Goal: Task Accomplishment & Management: Use online tool/utility

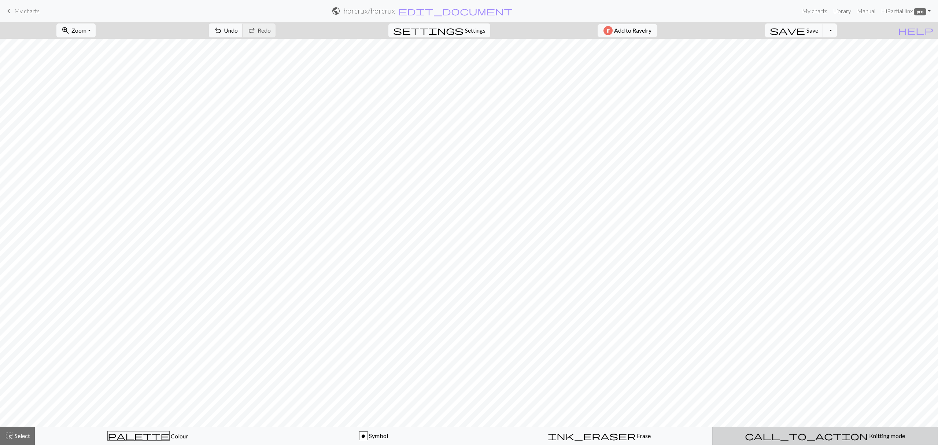
click at [868, 439] on span "Knitting mode" at bounding box center [886, 435] width 37 height 7
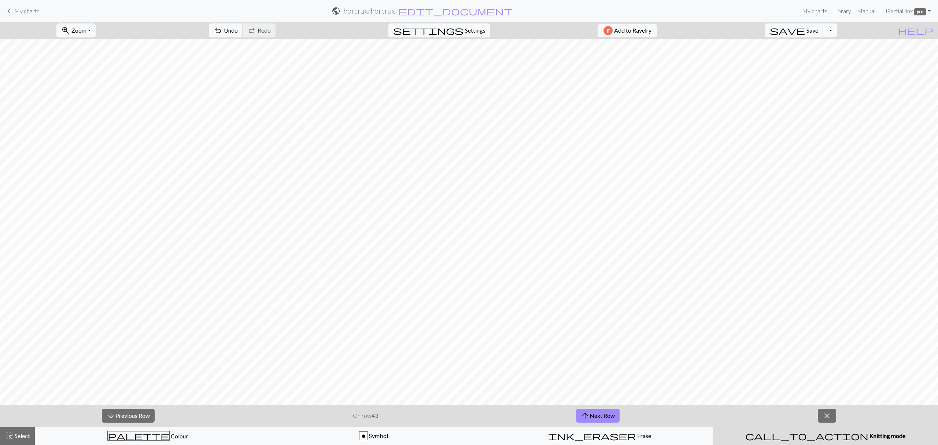
click at [833, 424] on div "arrow_downward Previous Row On row 43 arrow_upward Next Row close" at bounding box center [469, 416] width 938 height 22
click at [828, 414] on span "close" at bounding box center [827, 415] width 9 height 10
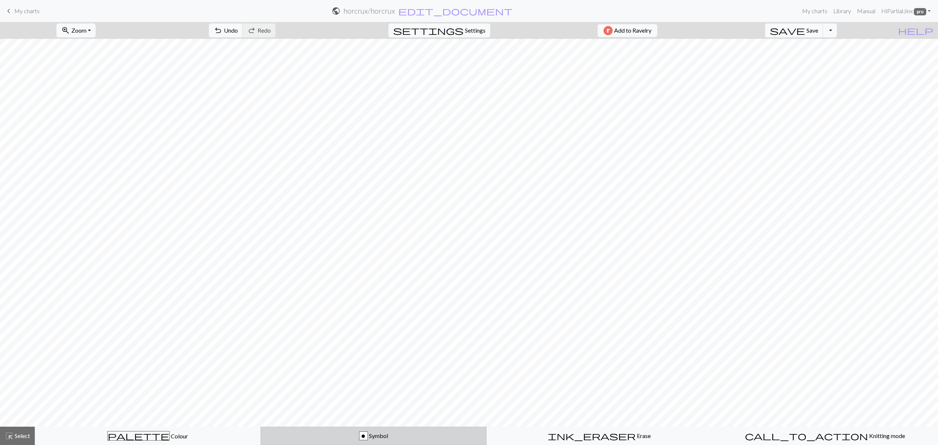
click at [304, 438] on div "o Symbol" at bounding box center [373, 435] width 216 height 9
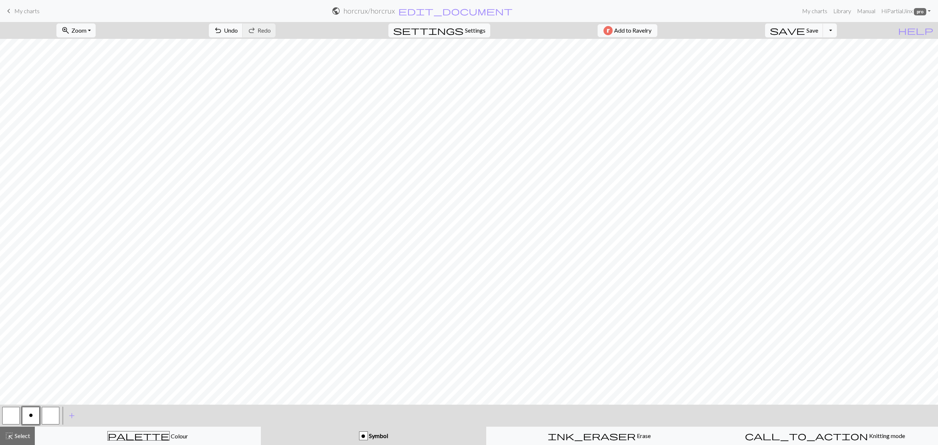
click at [13, 416] on button "button" at bounding box center [11, 416] width 18 height 18
click at [238, 28] on span "Undo" at bounding box center [231, 30] width 14 height 7
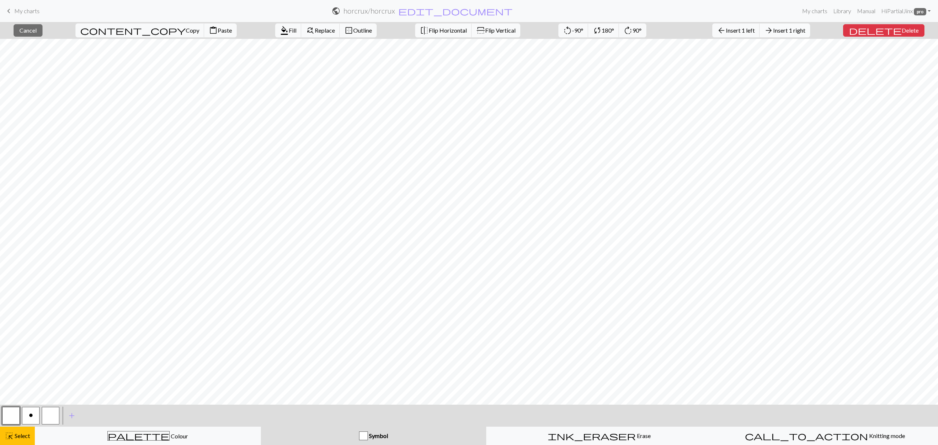
click at [792, 28] on span "Insert 1 right" at bounding box center [789, 30] width 32 height 7
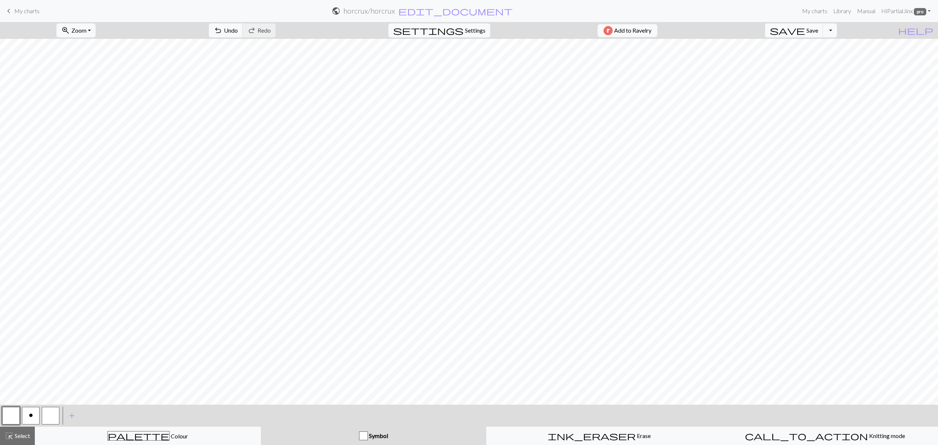
click at [21, 412] on div "o" at bounding box center [31, 416] width 20 height 20
click at [31, 416] on span "o" at bounding box center [31, 415] width 4 height 6
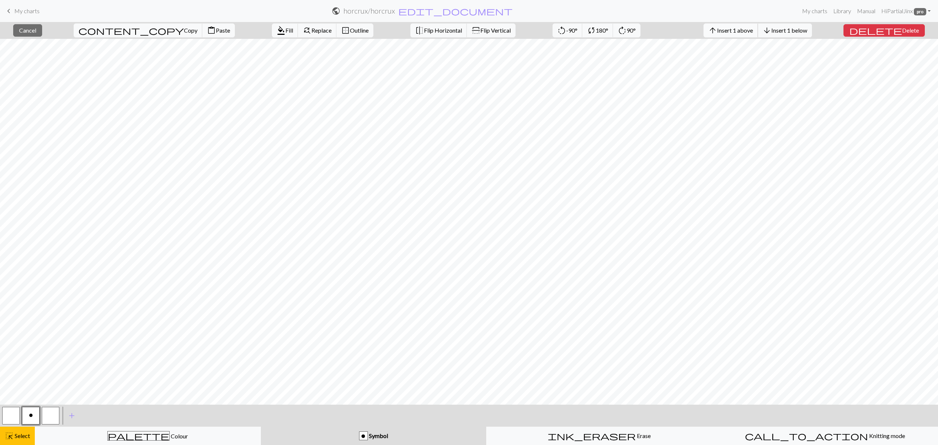
click at [753, 31] on span "Insert 1 above" at bounding box center [735, 30] width 36 height 7
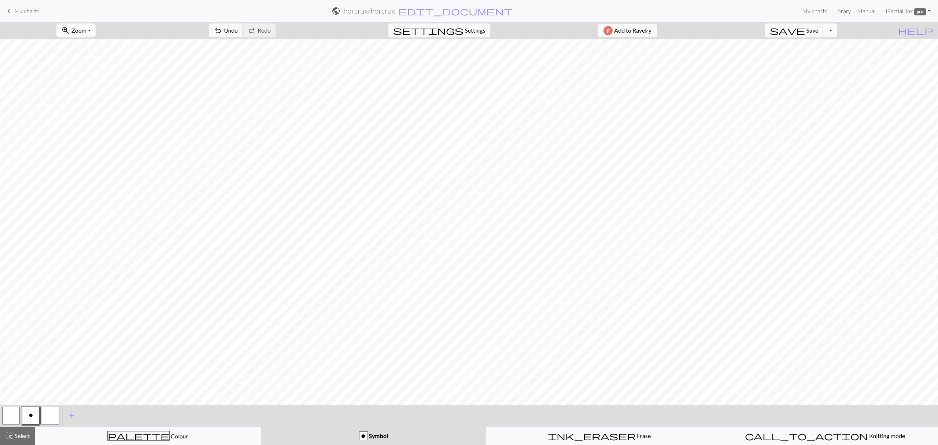
click at [16, 412] on button "button" at bounding box center [11, 416] width 18 height 18
click at [28, 414] on button "o" at bounding box center [31, 416] width 18 height 18
click at [243, 29] on button "undo Undo Undo" at bounding box center [226, 30] width 34 height 14
click at [238, 33] on span "Undo" at bounding box center [231, 30] width 14 height 7
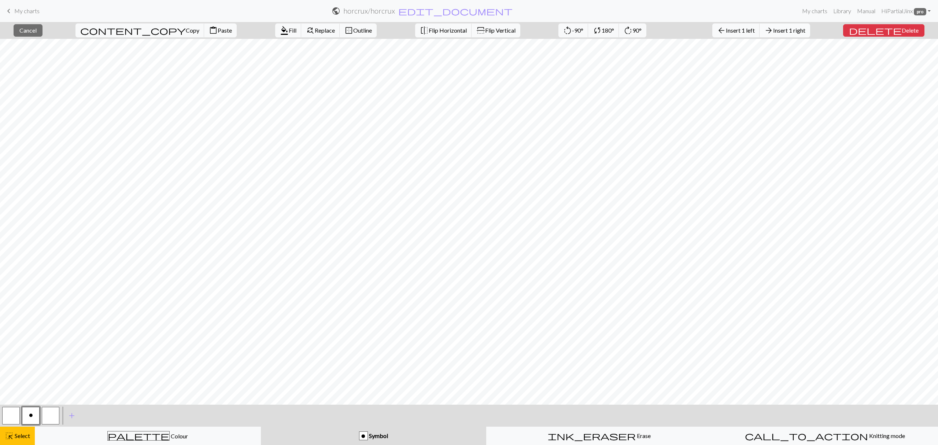
click at [791, 31] on span "Insert 1 right" at bounding box center [789, 30] width 32 height 7
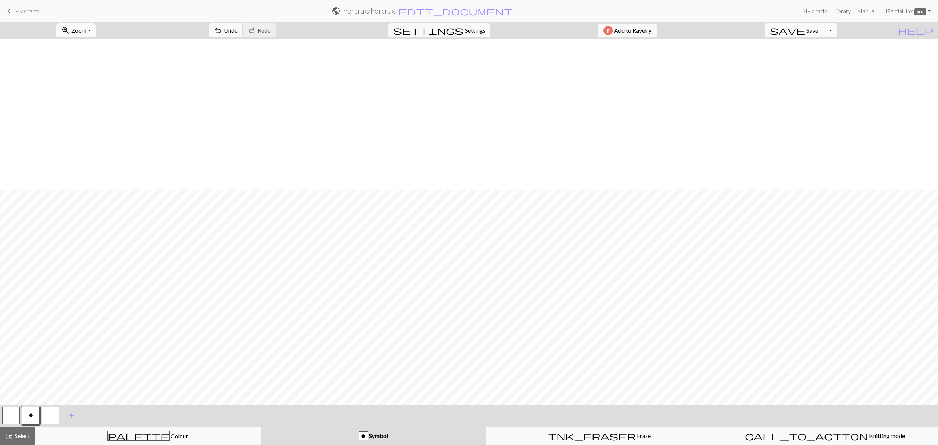
scroll to position [151, 0]
drag, startPoint x: 263, startPoint y: 29, endPoint x: 266, endPoint y: 33, distance: 4.8
click at [238, 30] on span "Undo" at bounding box center [231, 30] width 14 height 7
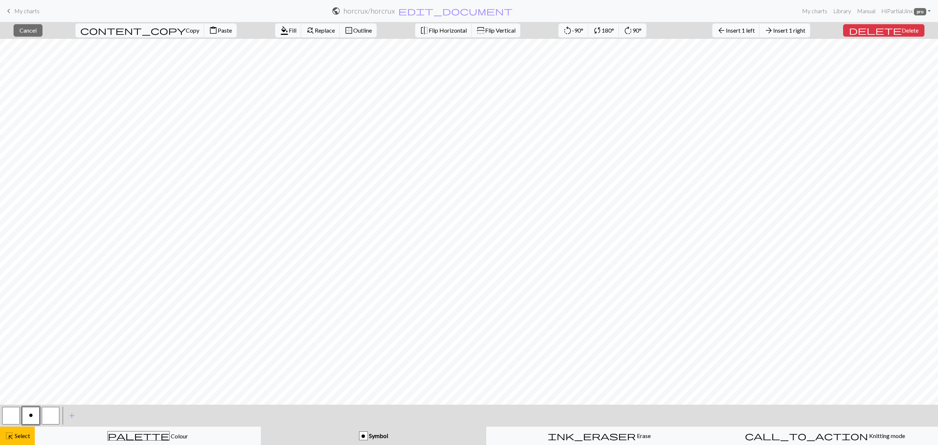
click at [800, 31] on span "Insert 1 right" at bounding box center [789, 30] width 32 height 7
click at [726, 30] on span "arrow_back" at bounding box center [721, 30] width 9 height 10
click at [760, 37] on button "arrow_back Insert 1 left" at bounding box center [737, 30] width 48 height 14
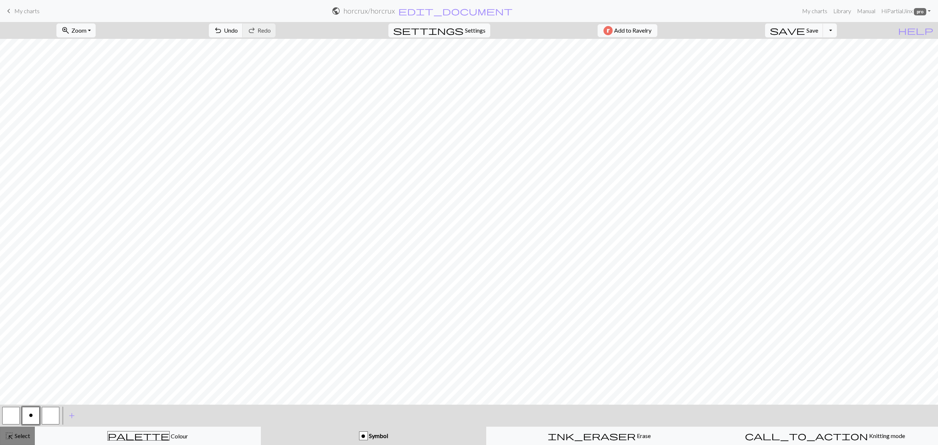
click at [12, 439] on span "highlight_alt" at bounding box center [9, 436] width 9 height 10
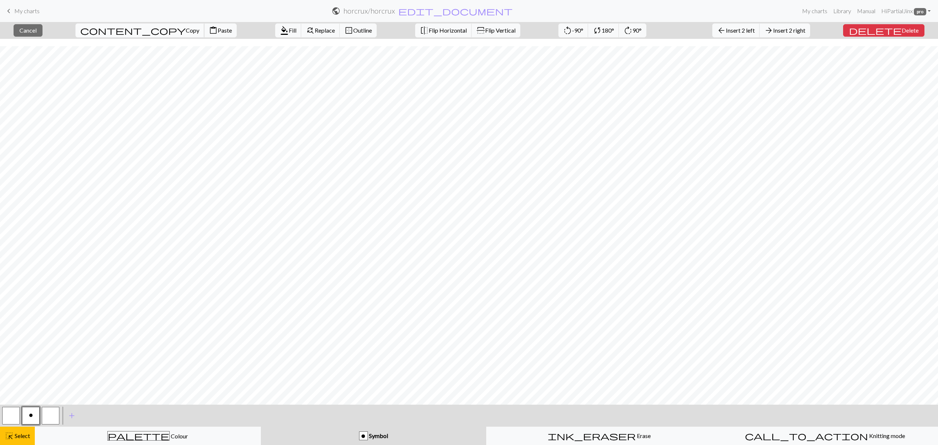
click at [186, 30] on span "Copy" at bounding box center [193, 30] width 14 height 7
click at [218, 32] on span "Paste" at bounding box center [225, 30] width 14 height 7
click at [37, 31] on span "Cancel" at bounding box center [27, 30] width 17 height 7
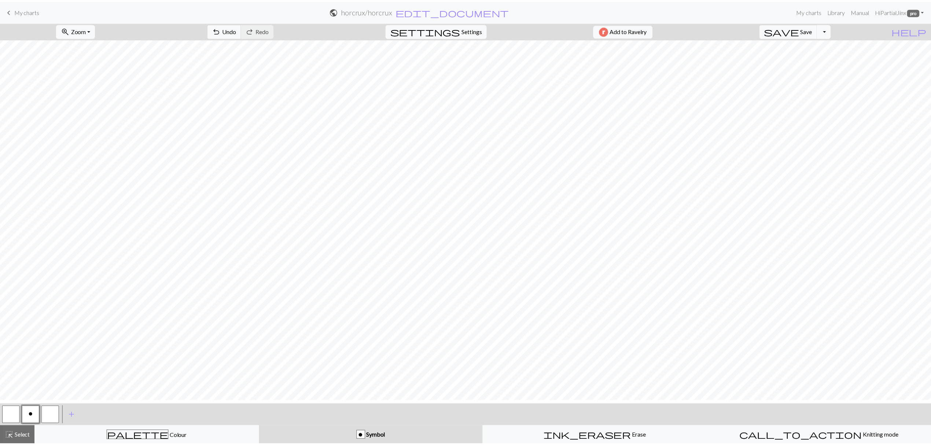
scroll to position [0, 0]
click at [395, 12] on h2 "horcrux / horcrux" at bounding box center [369, 11] width 52 height 8
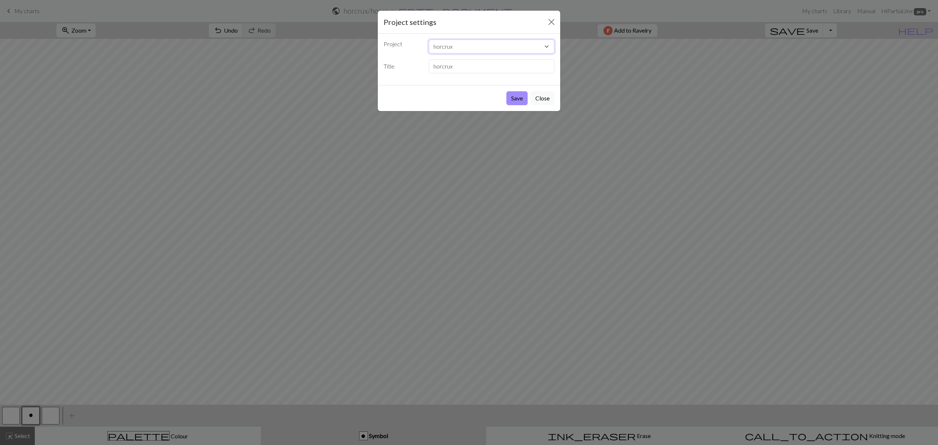
click at [460, 48] on select "horcrux Kersie's Row Dog ghibli sprites and spirits bookshelf cat hat Quidditch…" at bounding box center [492, 47] width 126 height 14
click at [414, 65] on label "Title" at bounding box center [401, 66] width 45 height 14
click at [463, 65] on input "horcrux" at bounding box center [492, 66] width 126 height 14
type input "flying key"
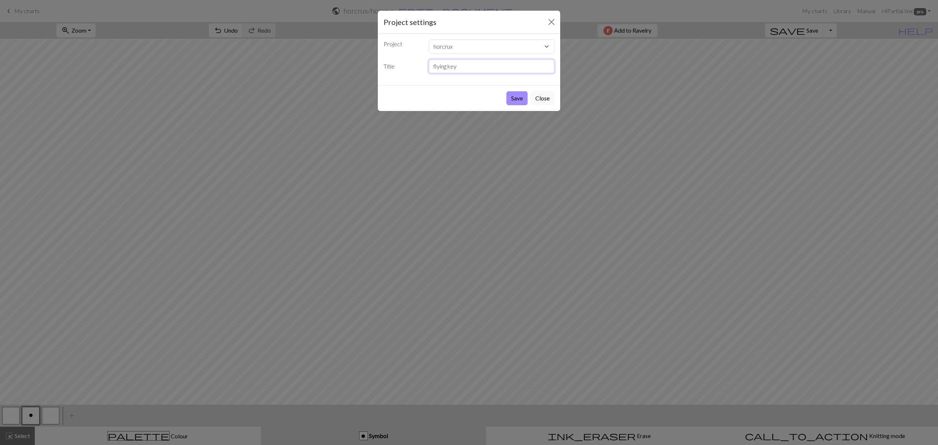
click at [507, 91] on button "Save" at bounding box center [517, 98] width 21 height 14
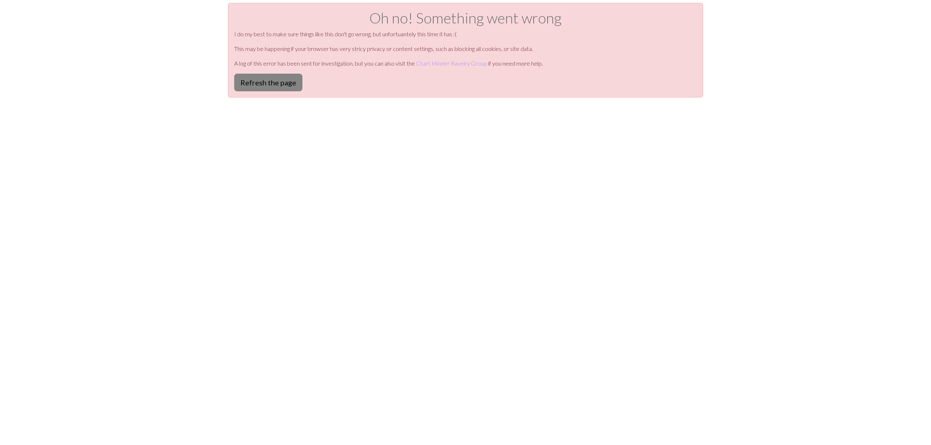
click at [289, 89] on button "Refresh the page" at bounding box center [268, 83] width 68 height 18
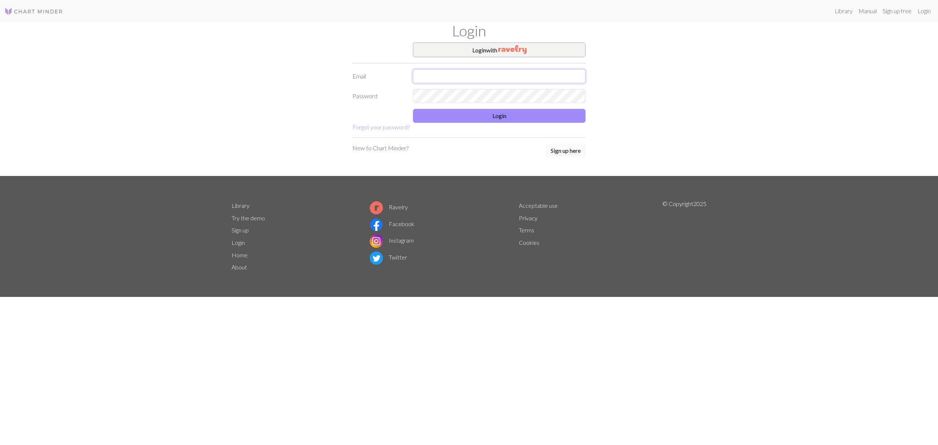
type input "[EMAIL_ADDRESS][DOMAIN_NAME]"
click at [517, 49] on img "button" at bounding box center [512, 49] width 28 height 9
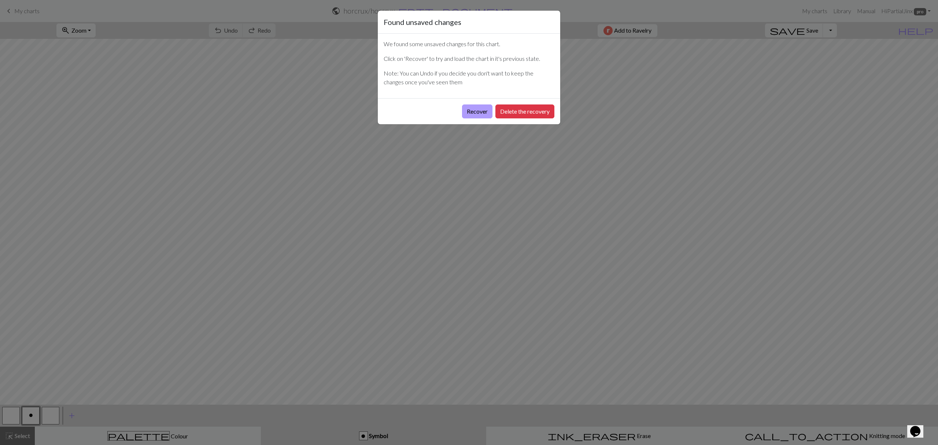
click at [477, 113] on button "Recover" at bounding box center [477, 111] width 30 height 14
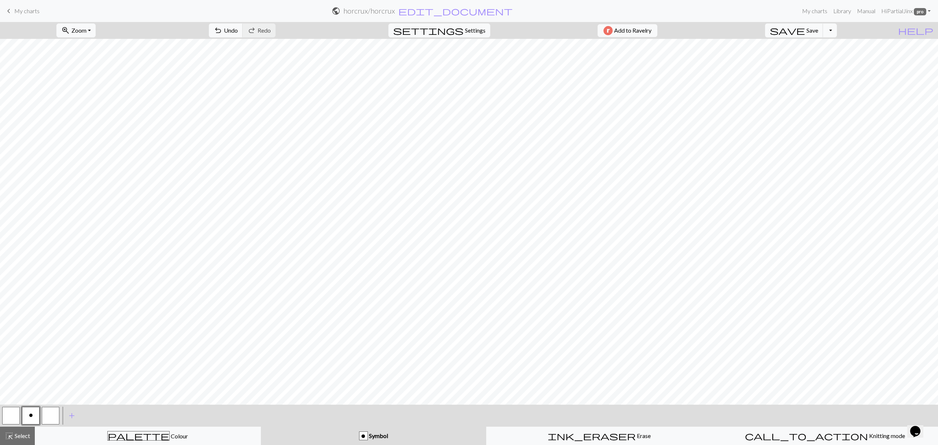
click at [395, 14] on h2 "horcrux / horcrux" at bounding box center [369, 11] width 52 height 8
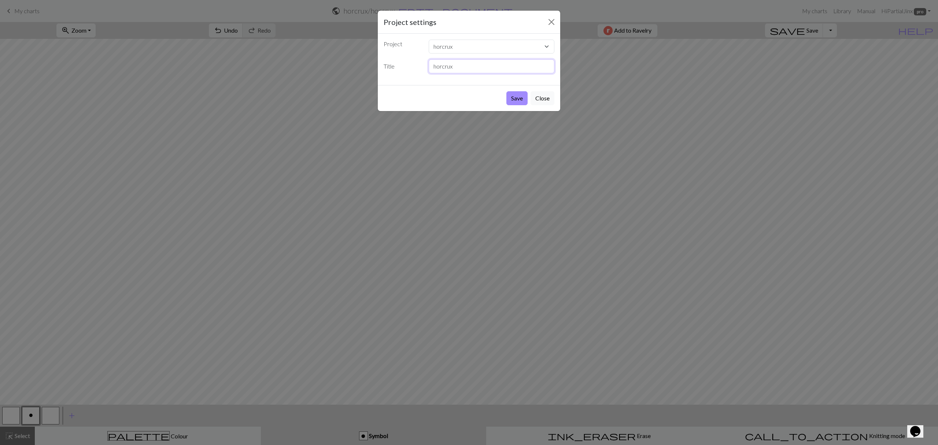
click at [459, 67] on input "horcrux" at bounding box center [492, 66] width 126 height 14
click at [458, 68] on input "horcrux" at bounding box center [492, 66] width 126 height 14
type input "flying key"
click at [513, 96] on button "Save" at bounding box center [517, 98] width 21 height 14
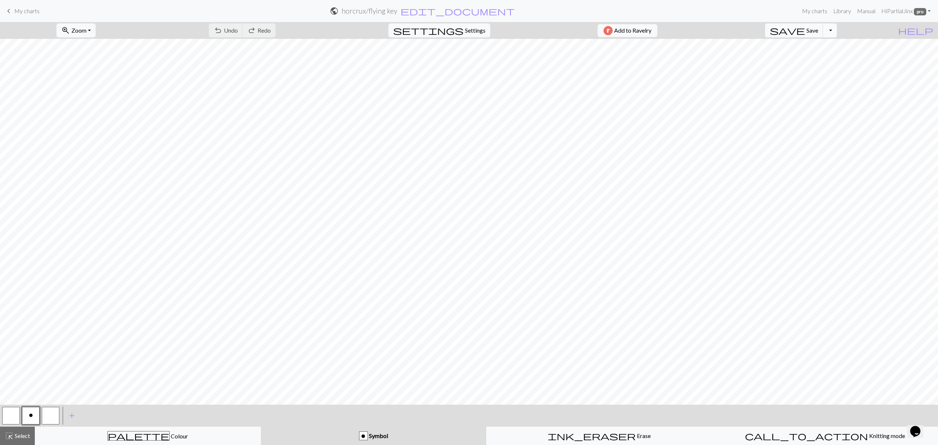
click at [837, 30] on button "Toggle Dropdown" at bounding box center [830, 30] width 14 height 14
click at [823, 45] on button "file_copy Save a copy" at bounding box center [776, 47] width 121 height 12
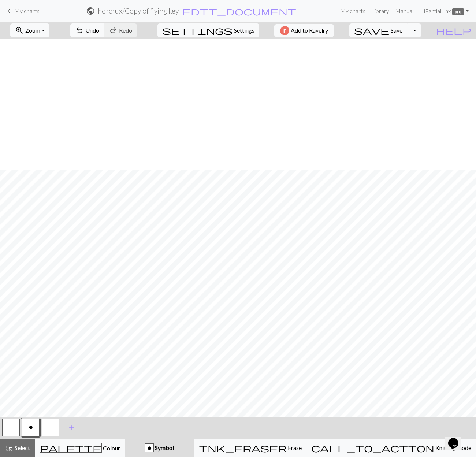
scroll to position [139, 0]
drag, startPoint x: 26, startPoint y: 443, endPoint x: 36, endPoint y: 434, distance: 13.8
click at [26, 443] on button "highlight_alt Select Select" at bounding box center [17, 448] width 35 height 18
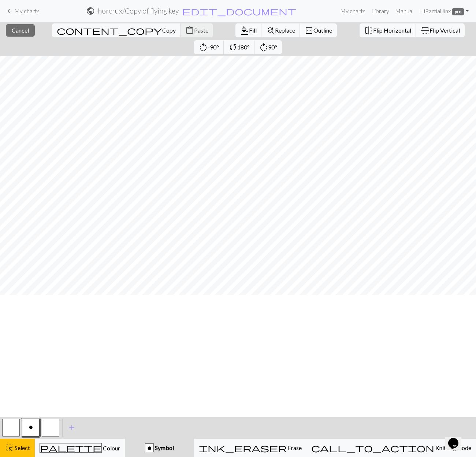
scroll to position [0, 0]
click at [46, 430] on button "button" at bounding box center [51, 428] width 18 height 18
click at [14, 431] on button "button" at bounding box center [11, 428] width 18 height 18
click at [249, 32] on span "Fill" at bounding box center [253, 30] width 8 height 7
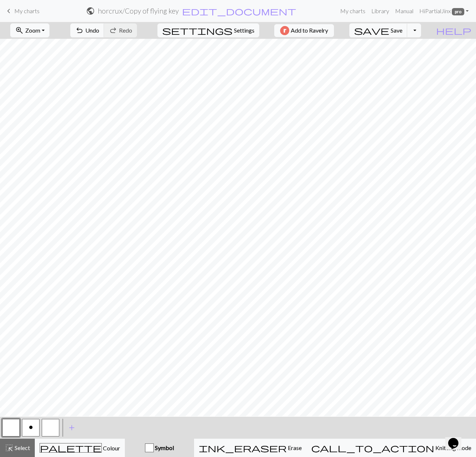
click at [30, 427] on span "o" at bounding box center [31, 428] width 4 height 6
click at [104, 32] on button "undo Undo Undo" at bounding box center [87, 30] width 34 height 14
click at [104, 34] on button "undo Undo Undo" at bounding box center [87, 30] width 34 height 14
click at [27, 439] on button "highlight_alt Select Select" at bounding box center [17, 448] width 35 height 18
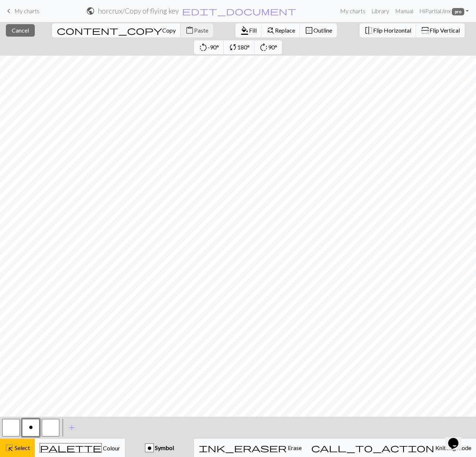
click at [162, 28] on span "Copy" at bounding box center [169, 30] width 14 height 7
click at [17, 427] on button "button" at bounding box center [11, 428] width 18 height 18
click at [249, 27] on span "Fill" at bounding box center [253, 30] width 8 height 7
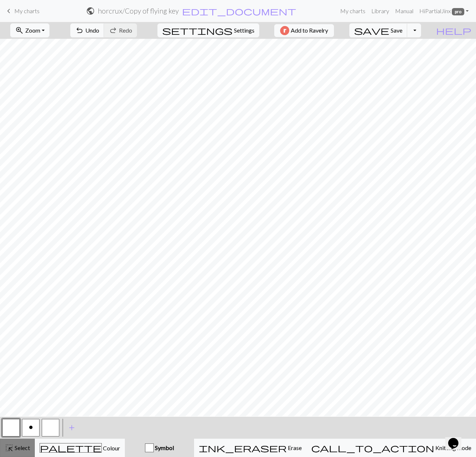
click at [15, 443] on button "highlight_alt Select Select" at bounding box center [17, 448] width 35 height 18
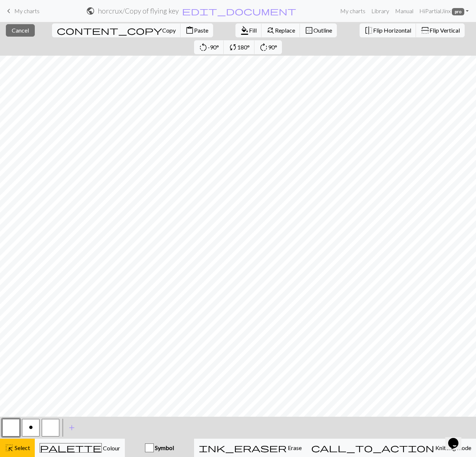
click at [194, 30] on span "Paste" at bounding box center [201, 30] width 14 height 7
click at [32, 429] on span "o" at bounding box center [31, 428] width 4 height 6
click at [18, 34] on button "close Cancel" at bounding box center [20, 30] width 29 height 12
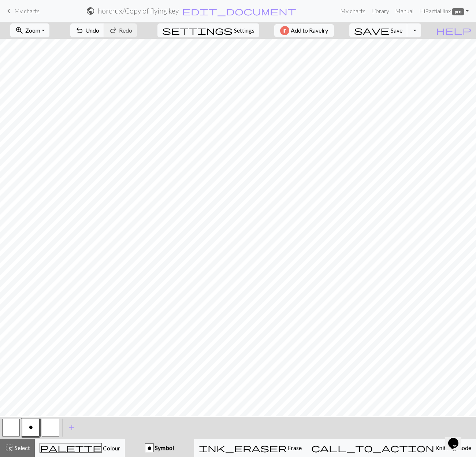
click at [14, 433] on button "button" at bounding box center [11, 428] width 18 height 18
click at [32, 430] on span "o" at bounding box center [31, 428] width 4 height 6
click at [6, 430] on button "button" at bounding box center [11, 428] width 18 height 18
click at [32, 431] on button "o" at bounding box center [31, 428] width 18 height 18
click at [104, 36] on button "undo Undo Undo" at bounding box center [87, 30] width 34 height 14
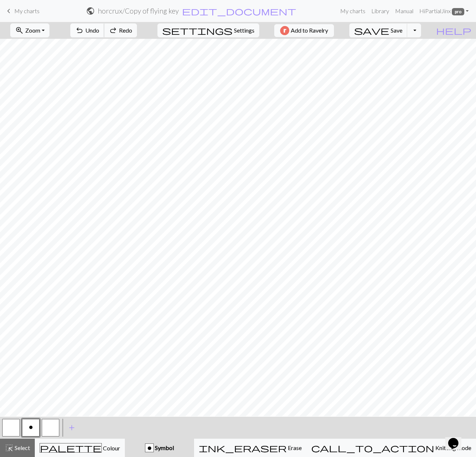
click at [99, 32] on span "Undo" at bounding box center [92, 30] width 14 height 7
click at [24, 444] on div "highlight_alt Select Select" at bounding box center [17, 448] width 25 height 9
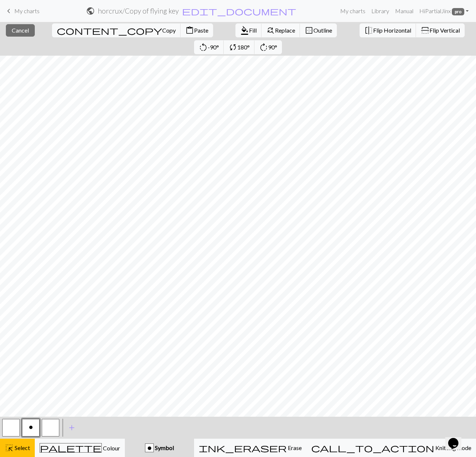
click at [15, 430] on button "button" at bounding box center [11, 428] width 18 height 18
click at [249, 33] on span "Fill" at bounding box center [253, 30] width 8 height 7
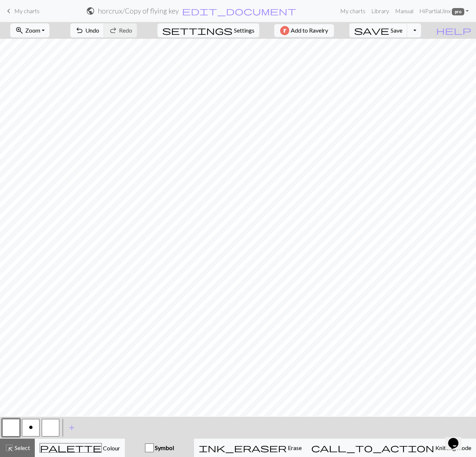
click at [29, 427] on span "o" at bounding box center [31, 428] width 4 height 6
click at [99, 29] on span "Undo" at bounding box center [92, 30] width 14 height 7
click at [99, 28] on span "Undo" at bounding box center [92, 30] width 14 height 7
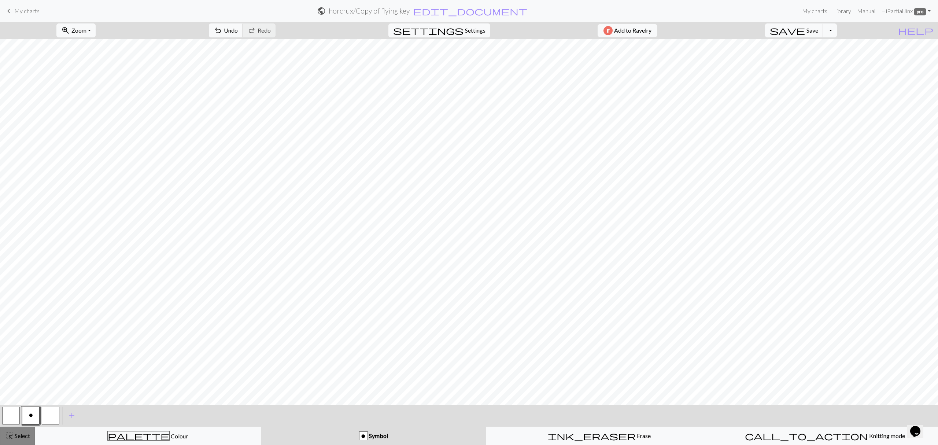
click at [21, 433] on span "Select" at bounding box center [22, 435] width 16 height 7
click at [268, 30] on span "Copy" at bounding box center [275, 30] width 14 height 7
click at [12, 414] on button "button" at bounding box center [11, 416] width 18 height 18
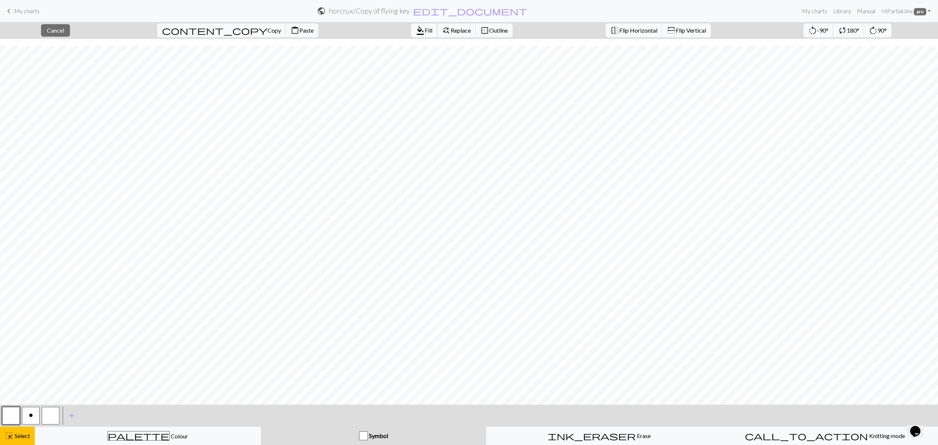
click at [411, 33] on button "format_color_fill Fill" at bounding box center [424, 30] width 26 height 14
click at [15, 438] on span "Select" at bounding box center [22, 435] width 16 height 7
click at [299, 32] on span "Paste" at bounding box center [306, 30] width 14 height 7
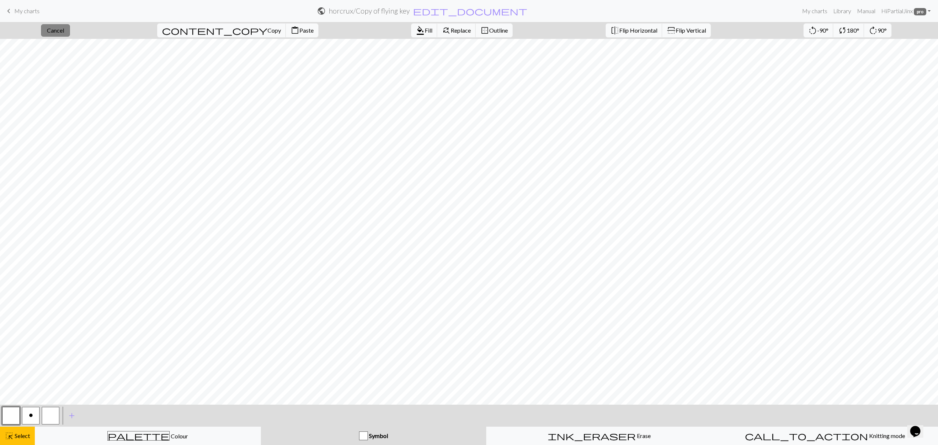
click at [56, 33] on span "Cancel" at bounding box center [55, 30] width 17 height 7
drag, startPoint x: 28, startPoint y: 413, endPoint x: 50, endPoint y: 402, distance: 24.6
click at [30, 412] on button "o" at bounding box center [31, 416] width 18 height 18
click at [238, 27] on span "Undo" at bounding box center [231, 30] width 14 height 7
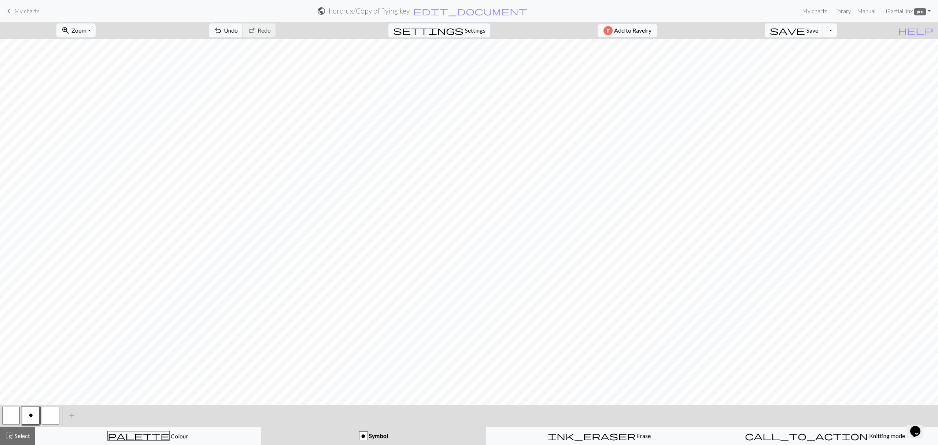
click at [54, 417] on button "button" at bounding box center [51, 416] width 18 height 18
click at [37, 414] on button "o" at bounding box center [31, 416] width 18 height 18
click at [222, 33] on span "undo" at bounding box center [218, 30] width 9 height 10
click at [7, 416] on button "button" at bounding box center [11, 416] width 18 height 18
click at [28, 419] on button "o" at bounding box center [31, 416] width 18 height 18
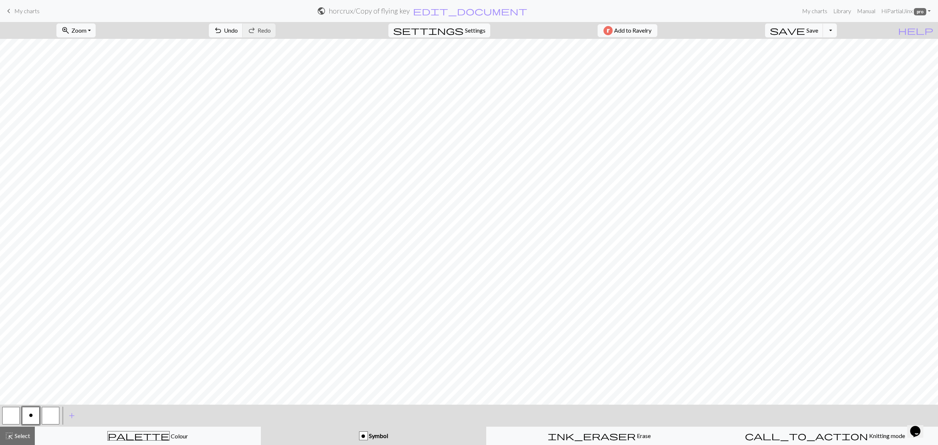
drag, startPoint x: 7, startPoint y: 417, endPoint x: 32, endPoint y: 405, distance: 26.9
click at [11, 416] on button "button" at bounding box center [11, 416] width 18 height 18
drag, startPoint x: 34, startPoint y: 415, endPoint x: 136, endPoint y: 404, distance: 102.6
click at [36, 415] on button "o" at bounding box center [31, 416] width 18 height 18
click at [50, 418] on button "button" at bounding box center [51, 416] width 18 height 18
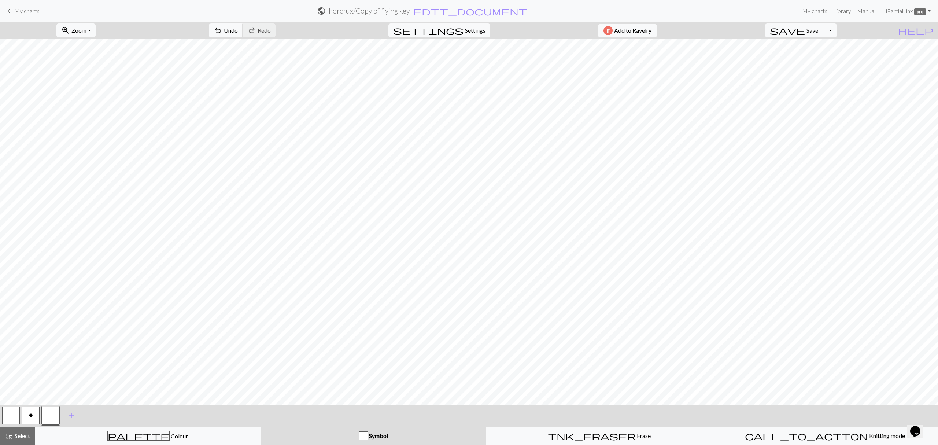
click at [31, 419] on button "o" at bounding box center [31, 416] width 18 height 18
click at [238, 28] on span "Undo" at bounding box center [231, 30] width 14 height 7
click at [238, 32] on span "Undo" at bounding box center [231, 30] width 14 height 7
click at [243, 33] on button "undo Undo Undo" at bounding box center [226, 30] width 34 height 14
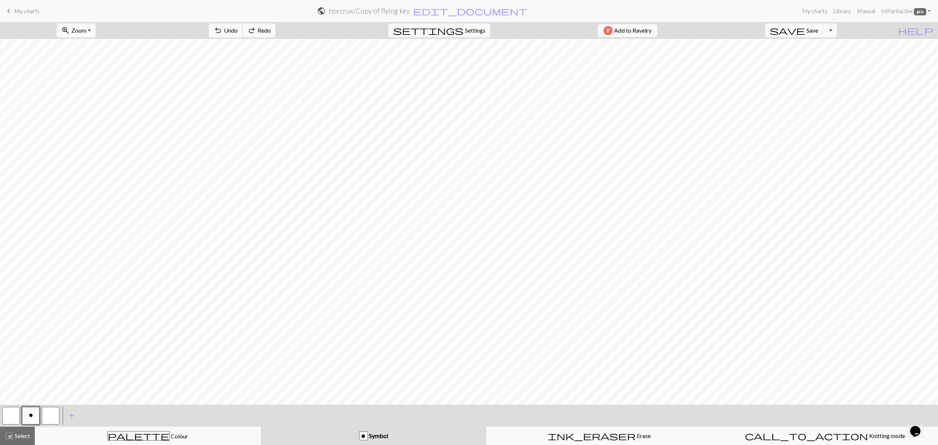
click at [243, 33] on button "undo Undo Undo" at bounding box center [226, 30] width 34 height 14
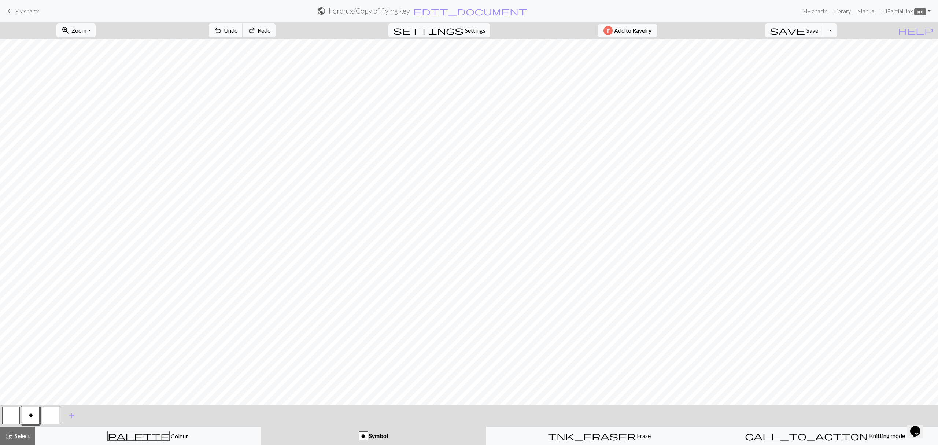
click at [243, 33] on button "undo Undo Undo" at bounding box center [226, 30] width 34 height 14
drag, startPoint x: 7, startPoint y: 416, endPoint x: 25, endPoint y: 402, distance: 23.3
click at [8, 415] on button "button" at bounding box center [11, 416] width 18 height 18
drag, startPoint x: 38, startPoint y: 410, endPoint x: 46, endPoint y: 402, distance: 11.4
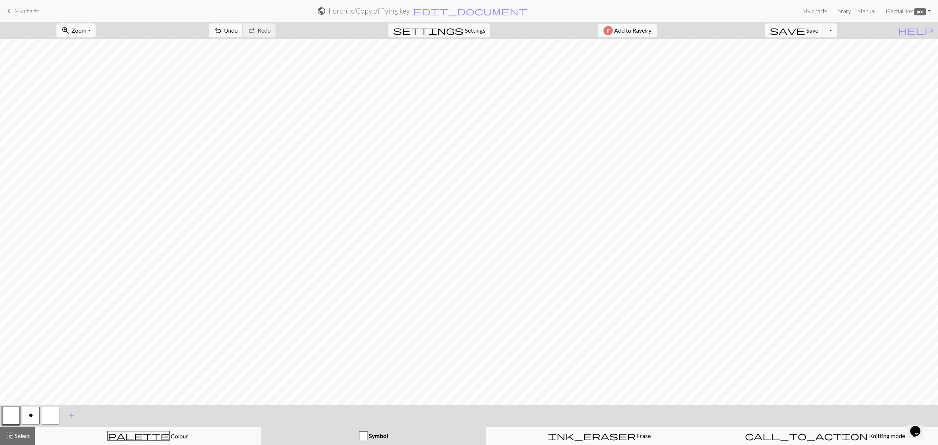
click at [38, 409] on button "o" at bounding box center [31, 416] width 18 height 18
click at [8, 420] on button "button" at bounding box center [11, 416] width 18 height 18
click at [24, 418] on button "o" at bounding box center [31, 416] width 18 height 18
click at [11, 418] on button "button" at bounding box center [11, 416] width 18 height 18
drag, startPoint x: 12, startPoint y: 418, endPoint x: 15, endPoint y: 415, distance: 4.5
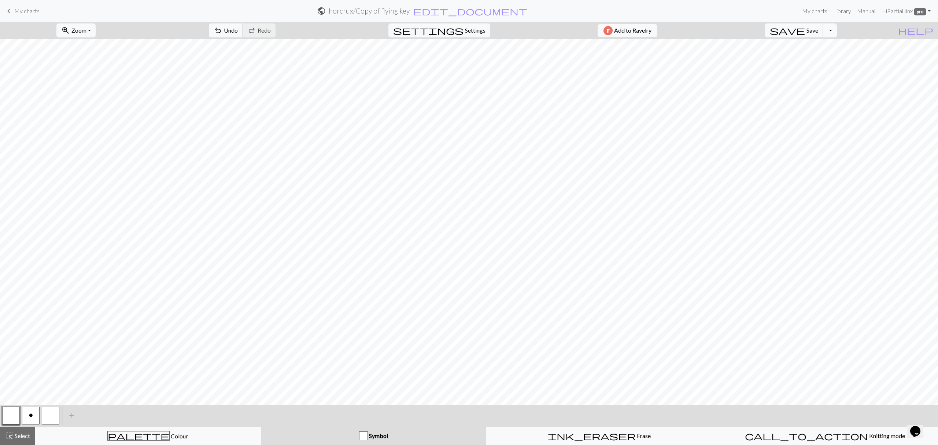
click at [15, 415] on button "button" at bounding box center [11, 416] width 18 height 18
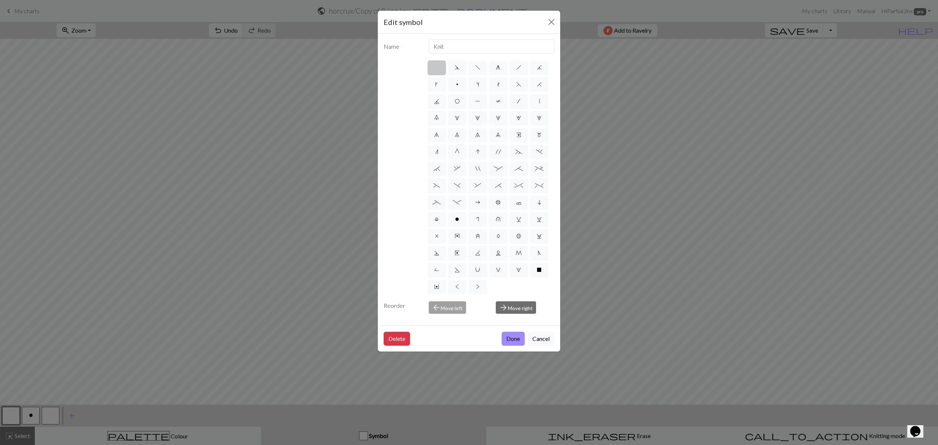
click at [66, 268] on div "Edit symbol Name Knit d f g h j k p s t F H J O P T / | 0 1 2 3 4 5 6 7 8 9 e m…" at bounding box center [469, 222] width 938 height 445
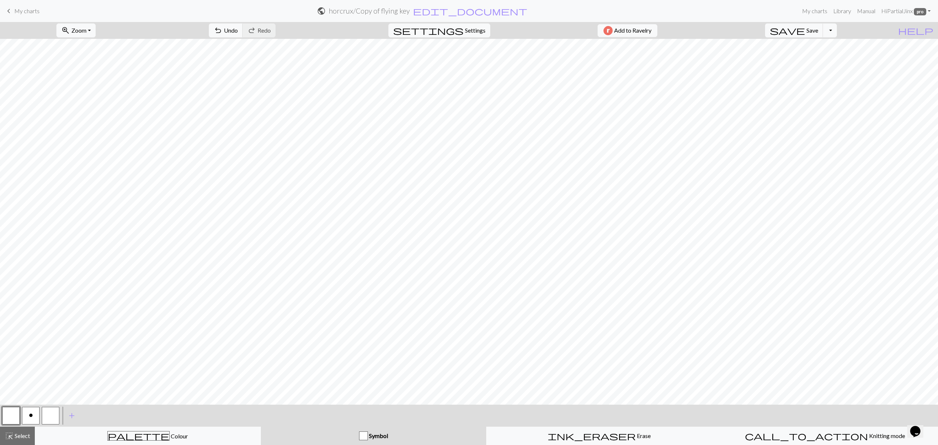
click at [27, 413] on button "o" at bounding box center [31, 416] width 18 height 18
click at [14, 412] on button "button" at bounding box center [11, 416] width 18 height 18
click at [30, 414] on span "o" at bounding box center [31, 415] width 4 height 6
drag, startPoint x: 14, startPoint y: 420, endPoint x: 59, endPoint y: 406, distance: 47.9
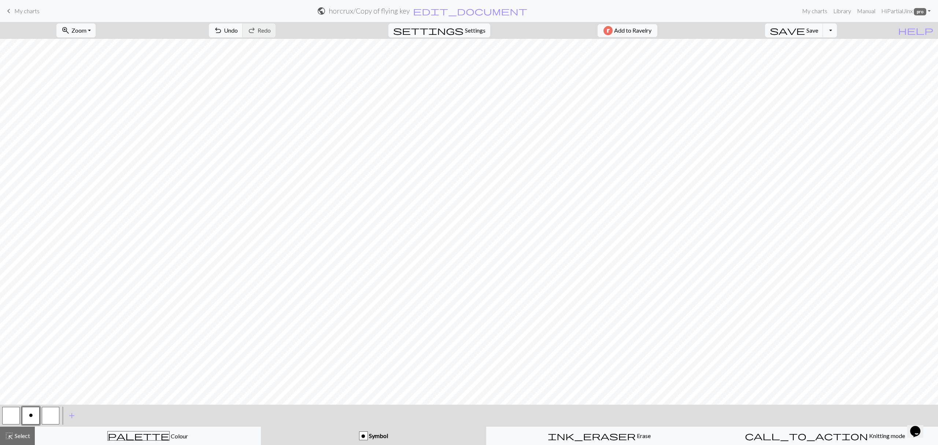
click at [13, 420] on button "button" at bounding box center [11, 416] width 18 height 18
drag, startPoint x: 32, startPoint y: 416, endPoint x: 37, endPoint y: 415, distance: 5.5
click at [33, 416] on span "o" at bounding box center [31, 415] width 4 height 6
click at [6, 409] on button "button" at bounding box center [11, 416] width 18 height 18
drag, startPoint x: 36, startPoint y: 413, endPoint x: 44, endPoint y: 414, distance: 8.4
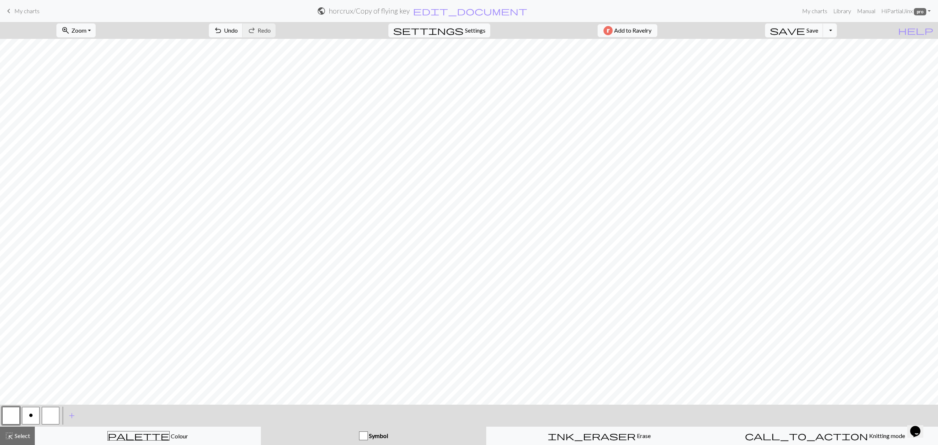
click at [37, 414] on button "o" at bounding box center [31, 416] width 18 height 18
click at [243, 26] on button "undo Undo Undo" at bounding box center [226, 30] width 34 height 14
click at [51, 416] on button "button" at bounding box center [51, 416] width 18 height 18
click at [34, 415] on button "o" at bounding box center [31, 416] width 18 height 18
click at [238, 31] on span "Undo" at bounding box center [231, 30] width 14 height 7
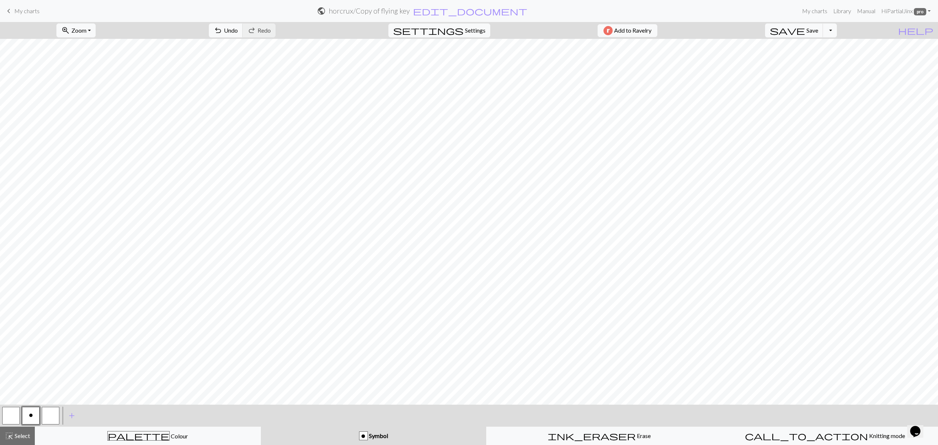
click at [12, 417] on button "button" at bounding box center [11, 416] width 18 height 18
click at [29, 409] on button "o" at bounding box center [31, 416] width 18 height 18
click at [15, 419] on button "button" at bounding box center [11, 416] width 18 height 18
click at [466, 29] on span "Settings" at bounding box center [475, 30] width 21 height 9
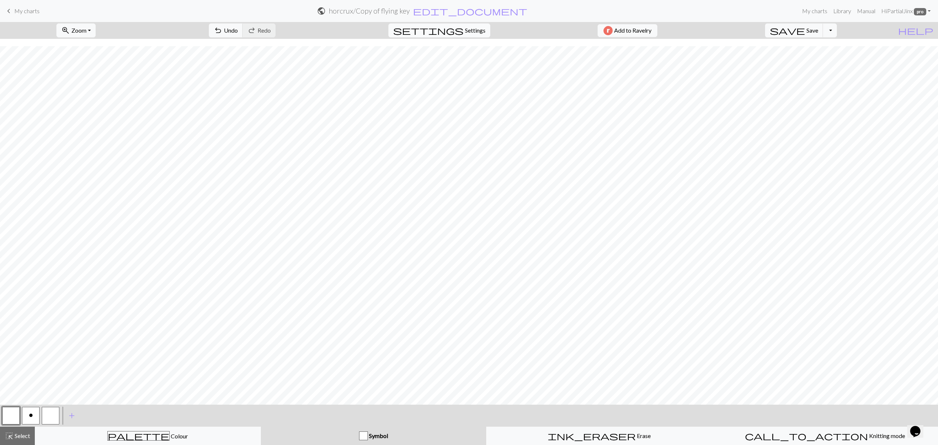
select select "aran"
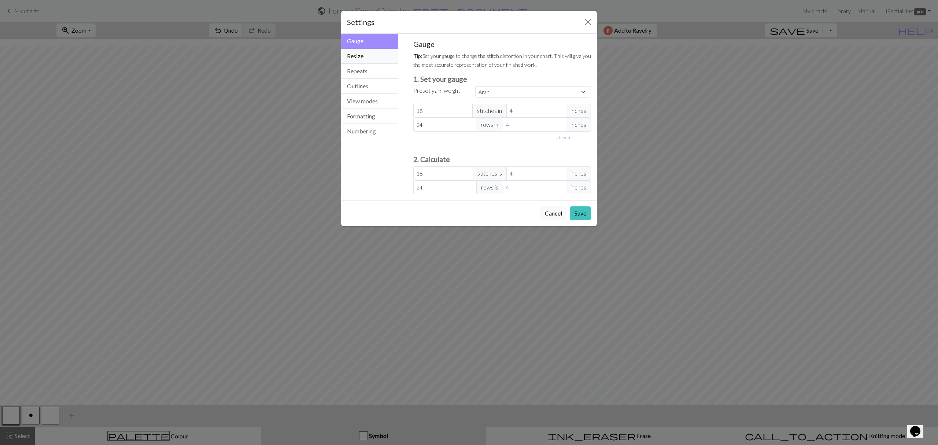
click at [381, 59] on button "Resize" at bounding box center [369, 56] width 57 height 15
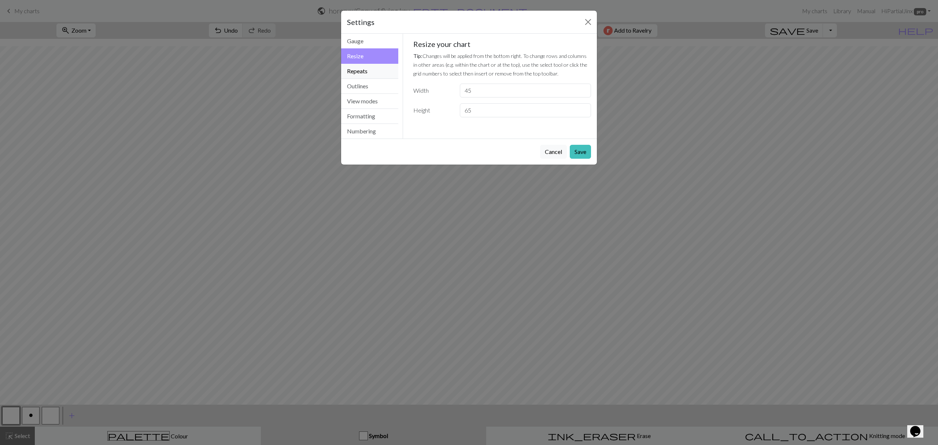
click at [376, 68] on button "Repeats" at bounding box center [369, 71] width 57 height 15
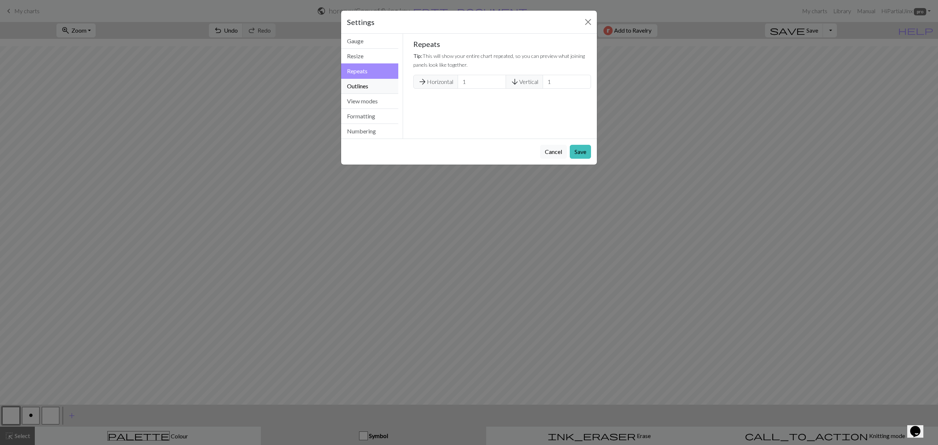
click at [373, 89] on button "Outlines" at bounding box center [369, 86] width 57 height 15
click at [368, 102] on button "View modes" at bounding box center [369, 101] width 57 height 15
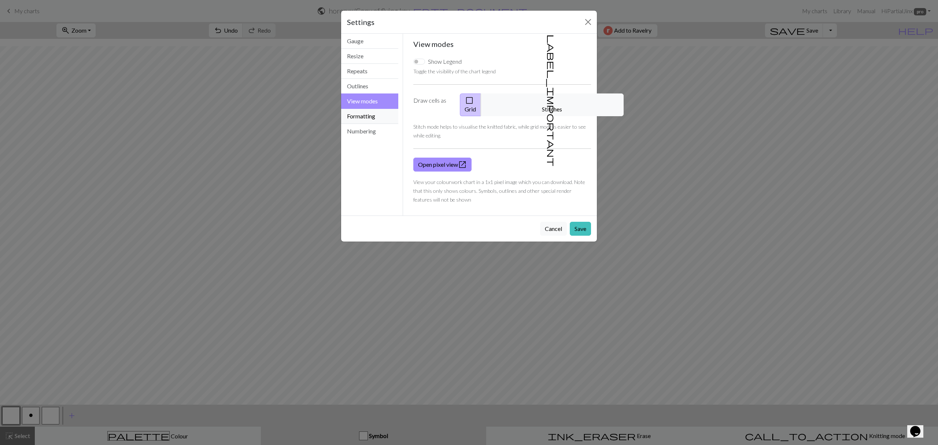
click at [370, 119] on button "Formatting" at bounding box center [369, 116] width 57 height 15
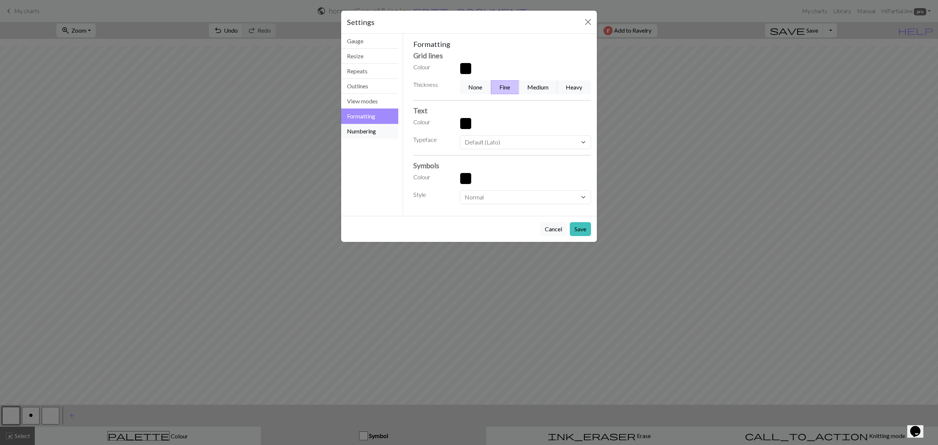
click at [370, 131] on button "Numbering" at bounding box center [369, 131] width 57 height 15
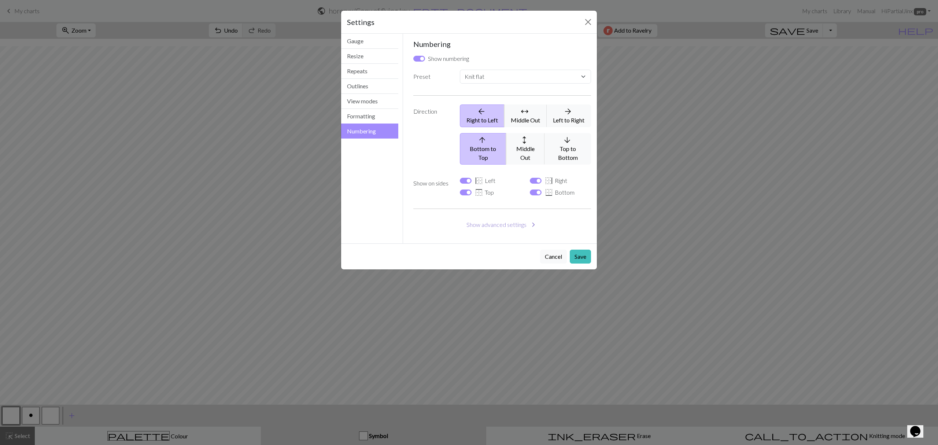
click at [503, 219] on button "Show advanced settings chevron_right" at bounding box center [502, 225] width 178 height 14
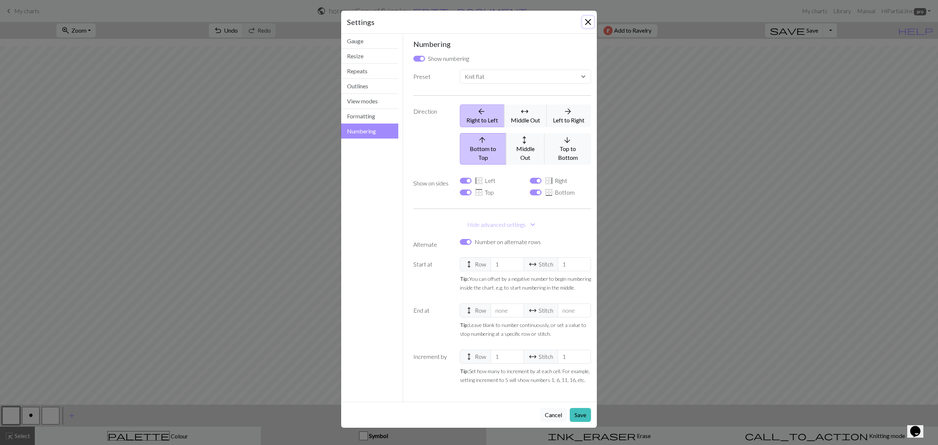
click at [589, 22] on button "Close" at bounding box center [588, 22] width 12 height 12
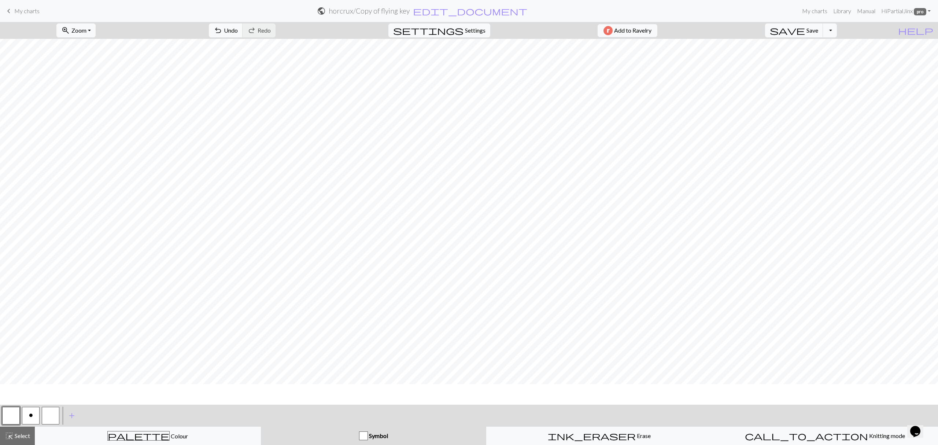
scroll to position [0, 0]
click at [410, 12] on h2 "horcrux / Copy of flying key" at bounding box center [369, 11] width 81 height 8
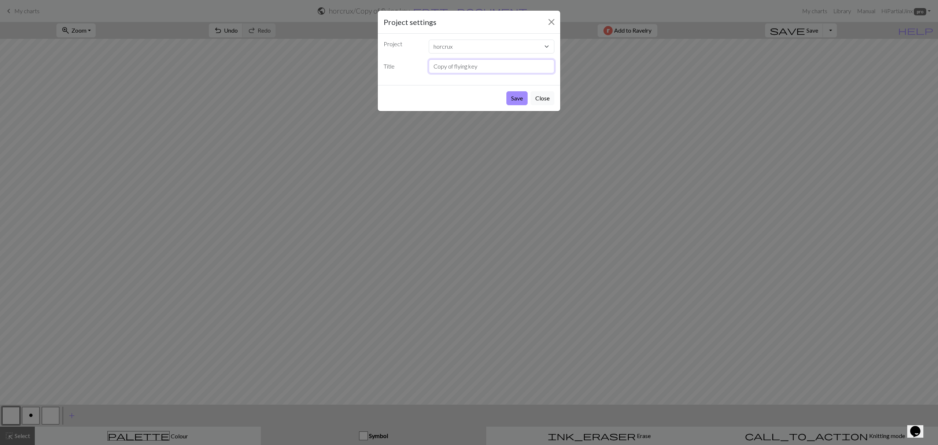
drag, startPoint x: 485, startPoint y: 72, endPoint x: 430, endPoint y: 67, distance: 55.5
click at [430, 67] on input "Copy of flying key" at bounding box center [492, 66] width 126 height 14
type input "sorting hat"
click at [507, 102] on button "Save" at bounding box center [517, 98] width 21 height 14
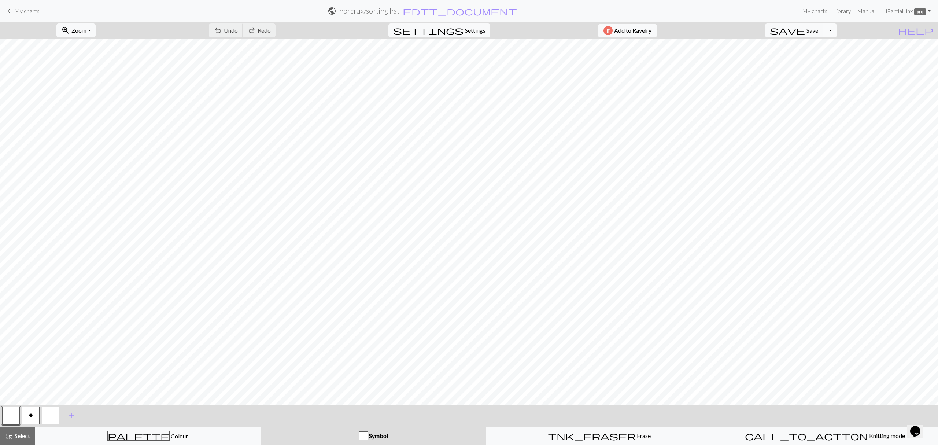
click at [837, 34] on button "Toggle Dropdown" at bounding box center [830, 30] width 14 height 14
click at [818, 48] on button "file_copy Save a copy" at bounding box center [776, 47] width 121 height 12
click at [820, 12] on link "My charts" at bounding box center [814, 11] width 31 height 15
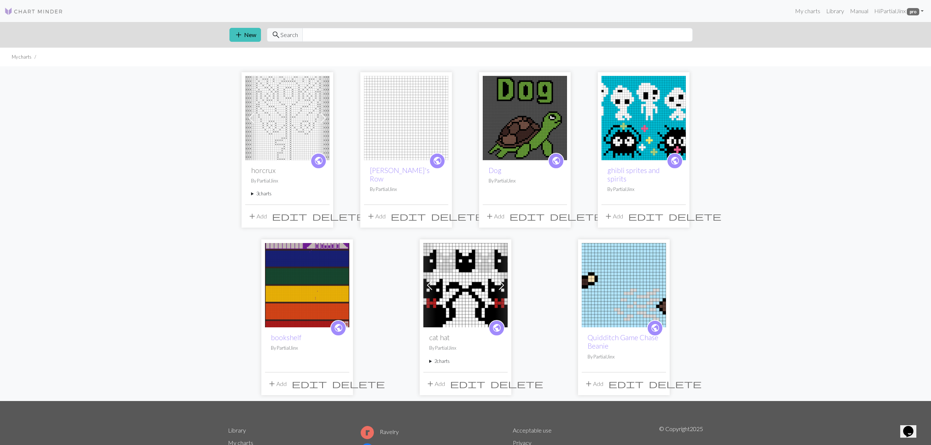
click at [324, 116] on span at bounding box center [323, 118] width 12 height 12
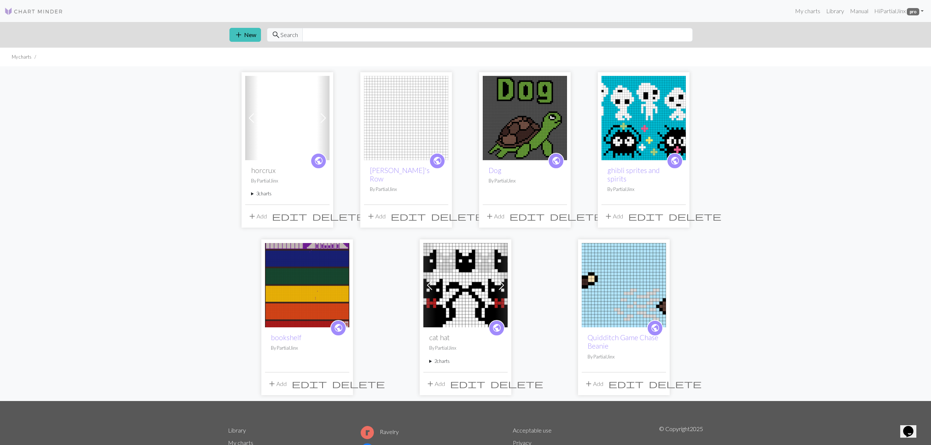
click at [324, 116] on span at bounding box center [323, 118] width 12 height 12
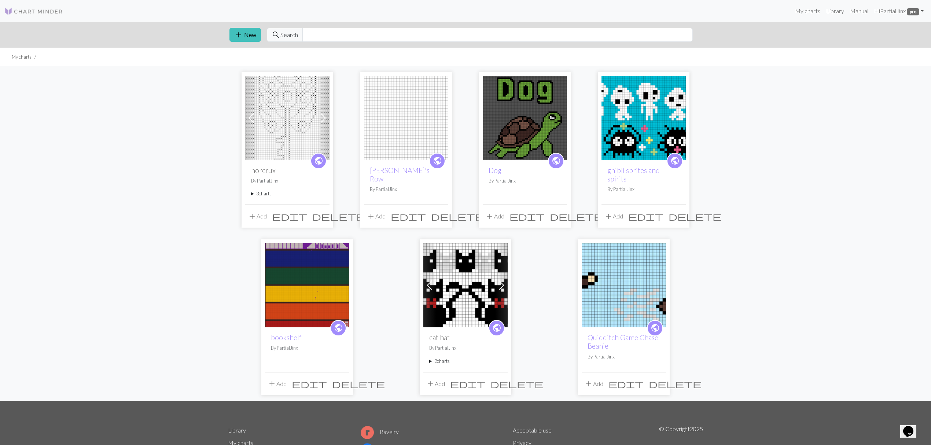
click at [324, 116] on span at bounding box center [323, 118] width 12 height 12
click at [323, 116] on span at bounding box center [323, 118] width 12 height 12
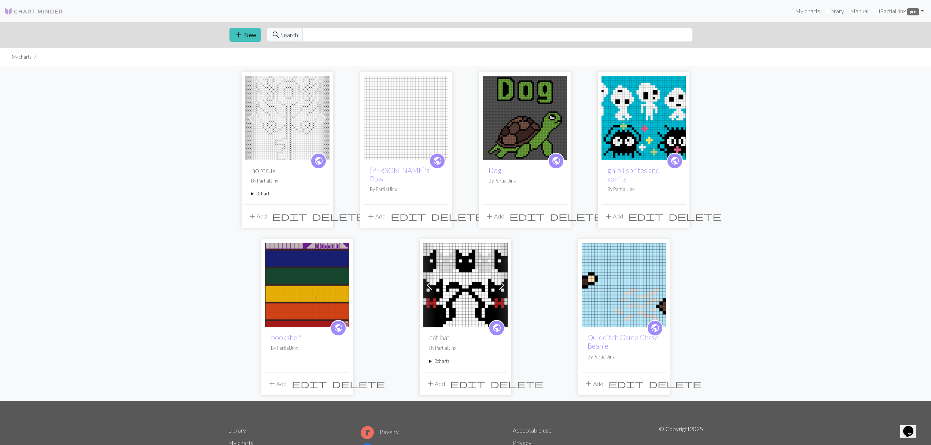
click at [323, 116] on span at bounding box center [323, 118] width 12 height 12
click at [260, 193] on summary "3 charts" at bounding box center [287, 193] width 73 height 7
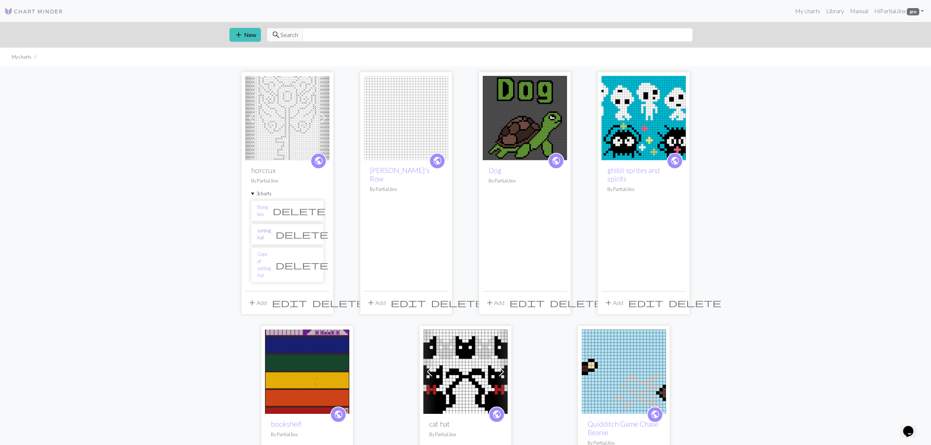
click at [271, 232] on link "sorting hat" at bounding box center [264, 234] width 14 height 14
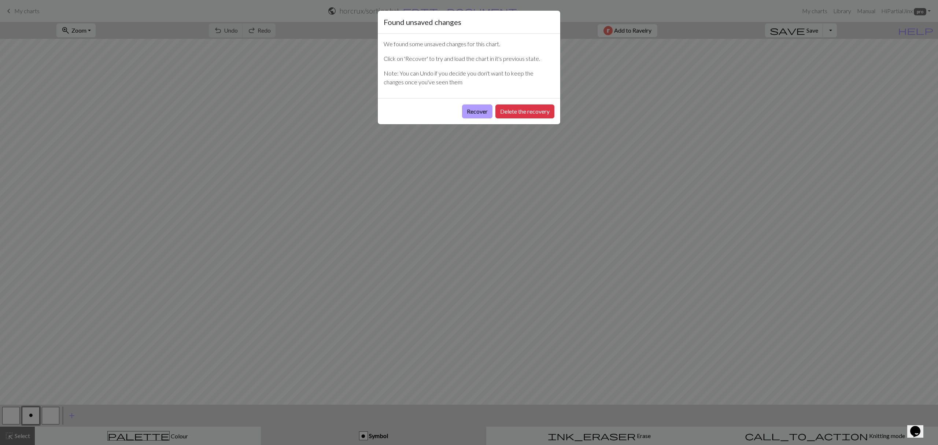
click at [465, 116] on button "Recover" at bounding box center [477, 111] width 30 height 14
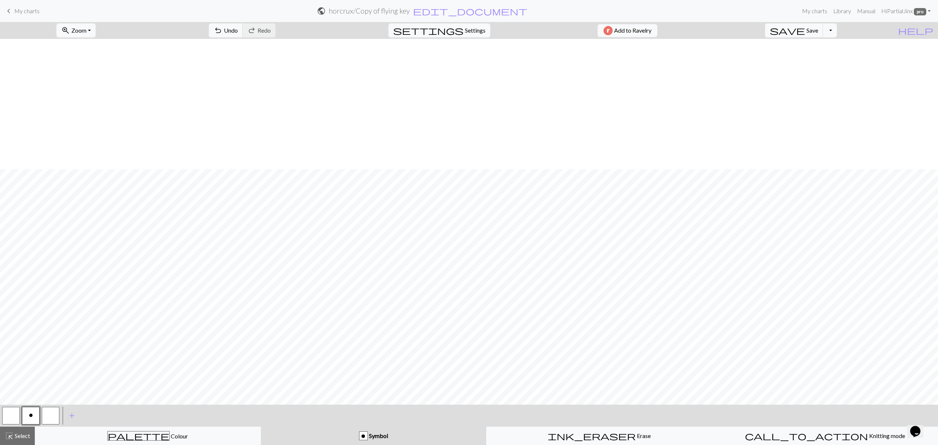
scroll to position [130, 0]
